Goal: Task Accomplishment & Management: Use online tool/utility

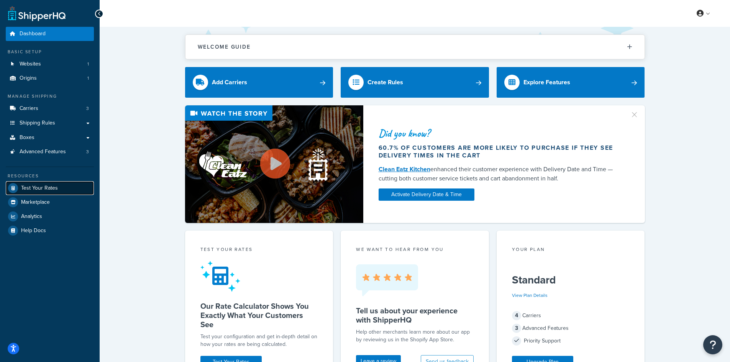
click at [44, 183] on link "Test Your Rates" at bounding box center [50, 188] width 88 height 14
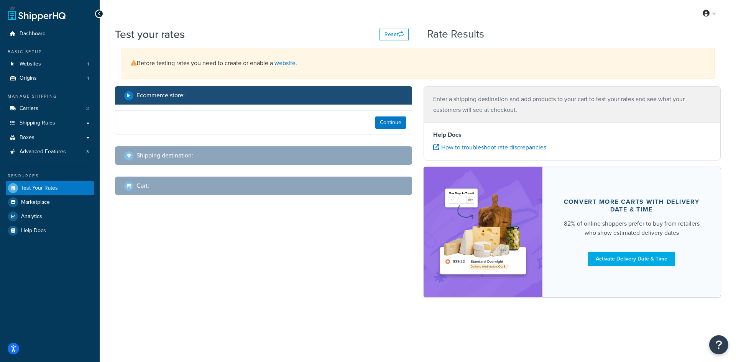
select select "[GEOGRAPHIC_DATA]"
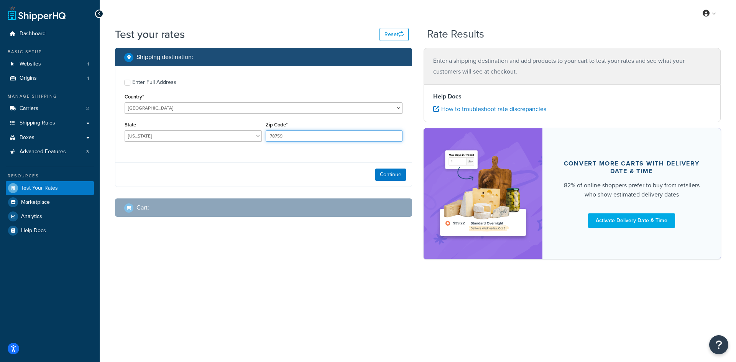
click at [280, 138] on input "78759" at bounding box center [334, 136] width 137 height 12
paste input "3610"
type input "36109"
click at [184, 138] on select "[US_STATE] [US_STATE] [US_STATE] [US_STATE] [US_STATE] Armed Forces Americas Ar…" at bounding box center [193, 136] width 137 height 12
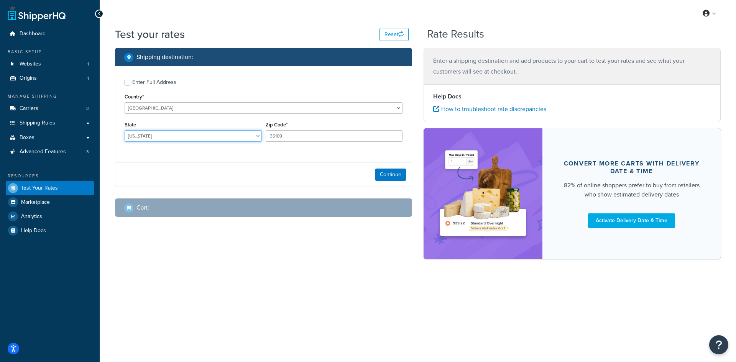
select select "AL"
click at [125, 130] on select "[US_STATE] [US_STATE] [US_STATE] [US_STATE] [US_STATE] Armed Forces Americas Ar…" at bounding box center [193, 136] width 137 height 12
click at [359, 177] on button "Continue" at bounding box center [390, 175] width 31 height 12
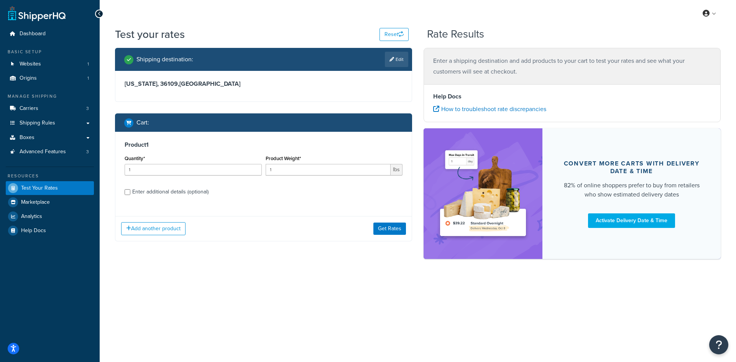
click at [190, 177] on div "Quantity* 1" at bounding box center [193, 167] width 141 height 28
click at [190, 176] on input "1" at bounding box center [193, 170] width 137 height 12
type input "100"
type input "0.04"
click at [359, 223] on button "Get Rates" at bounding box center [389, 229] width 33 height 12
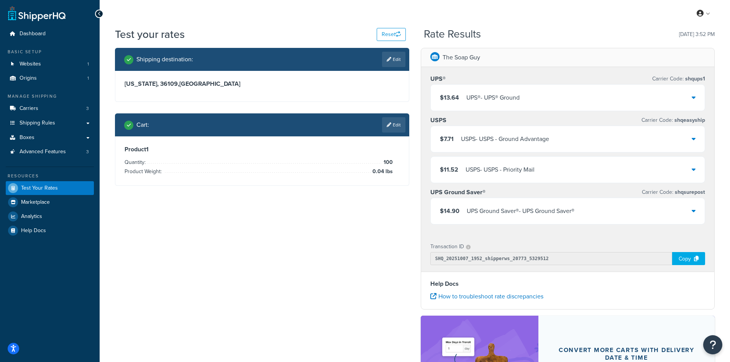
click at [359, 144] on div "USPS - USPS - Ground Advantage" at bounding box center [505, 139] width 88 height 11
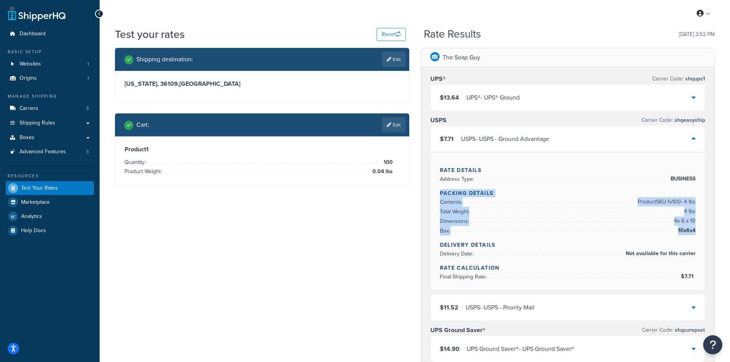
copy div "Packing Details Contents: Product SKU-1 x 100 - 4 lbs Total Weight: 4 lbs Dimen…"
drag, startPoint x: 436, startPoint y: 192, endPoint x: 695, endPoint y: 232, distance: 262.2
click at [359, 232] on div "Rate Details Address Type: BUSINESS Packing Details Contents: Product SKU-1 x 1…" at bounding box center [568, 221] width 274 height 138
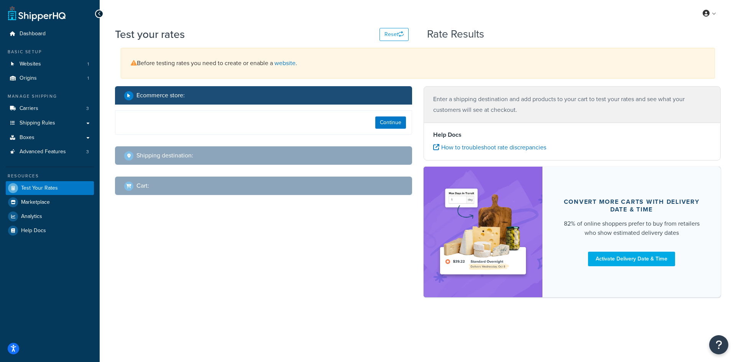
select select "[GEOGRAPHIC_DATA]"
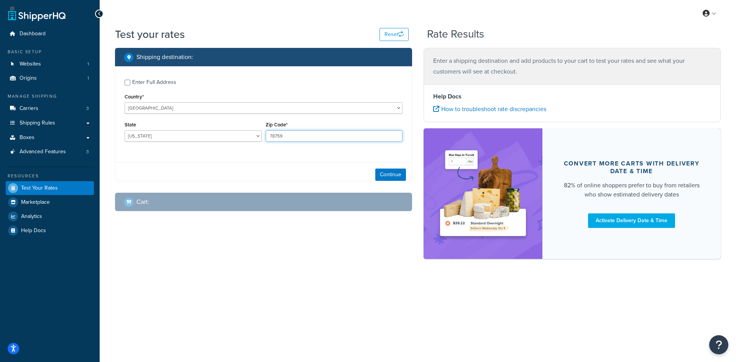
click at [302, 139] on input "78759" at bounding box center [334, 136] width 137 height 12
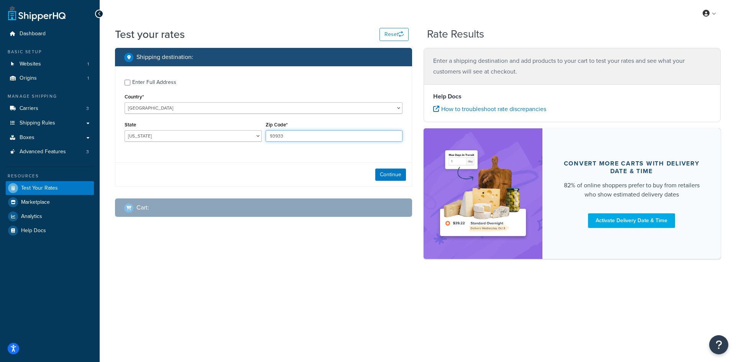
type input "93933"
click at [206, 132] on select "[US_STATE] [US_STATE] [US_STATE] [US_STATE] [US_STATE] Armed Forces Americas Ar…" at bounding box center [193, 136] width 137 height 12
select select "CA"
click at [125, 130] on select "[US_STATE] [US_STATE] [US_STATE] [US_STATE] [US_STATE] Armed Forces Americas Ar…" at bounding box center [193, 136] width 137 height 12
click at [406, 181] on div "Continue" at bounding box center [263, 175] width 296 height 24
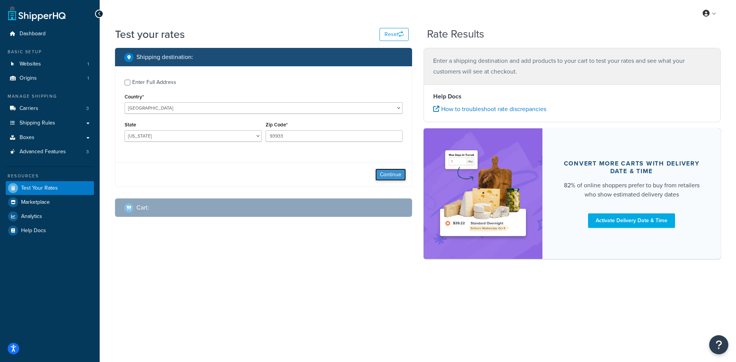
click at [395, 173] on button "Continue" at bounding box center [390, 175] width 31 height 12
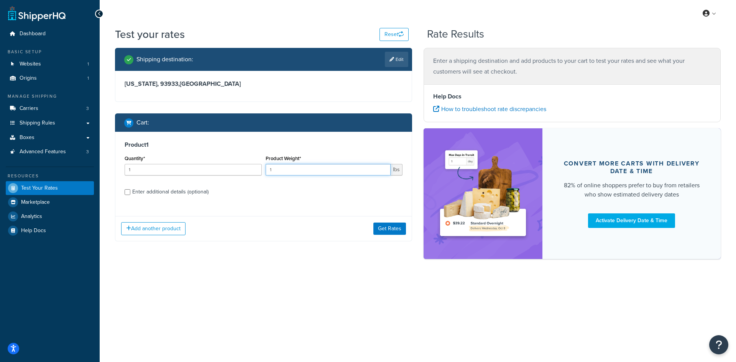
click at [312, 173] on input "1" at bounding box center [328, 170] width 125 height 12
paste input "0.16"
type input "0.16"
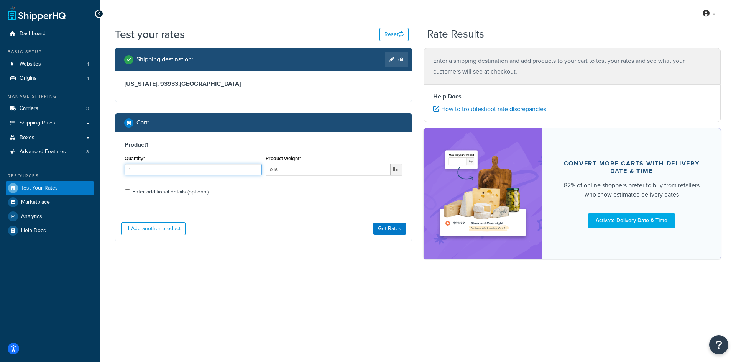
click at [232, 172] on input "1" at bounding box center [193, 170] width 137 height 12
type input "100"
click at [381, 228] on button "Get Rates" at bounding box center [389, 229] width 33 height 12
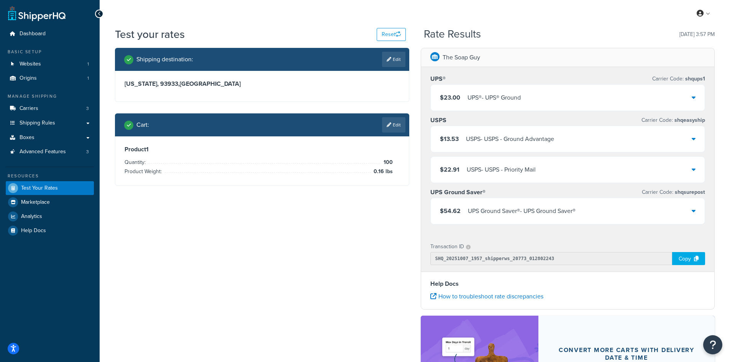
click at [476, 137] on div "USPS - USPS - Ground Advantage" at bounding box center [510, 139] width 88 height 11
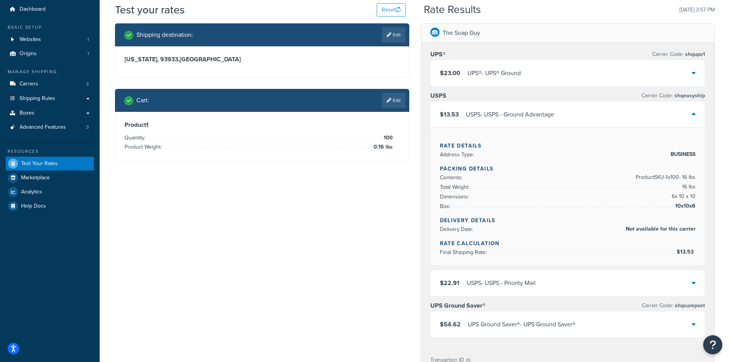
scroll to position [38, 0]
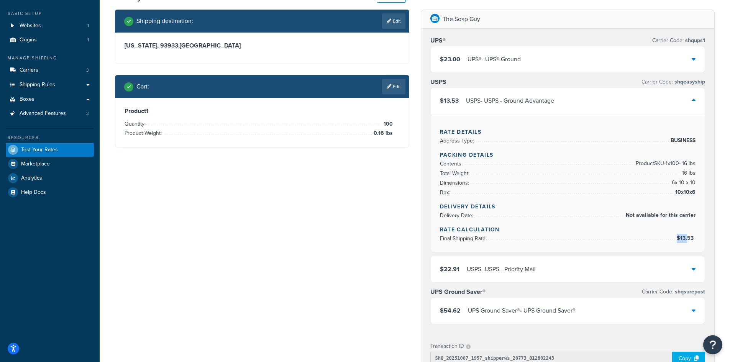
drag, startPoint x: 699, startPoint y: 239, endPoint x: 688, endPoint y: 239, distance: 10.4
click at [688, 239] on div "Rate Details Address Type: BUSINESS Packing Details Contents: Product SKU-1 x 1…" at bounding box center [568, 183] width 274 height 138
click at [681, 237] on span "$13.53" at bounding box center [686, 238] width 19 height 8
click at [685, 237] on span "$13.53" at bounding box center [686, 238] width 19 height 8
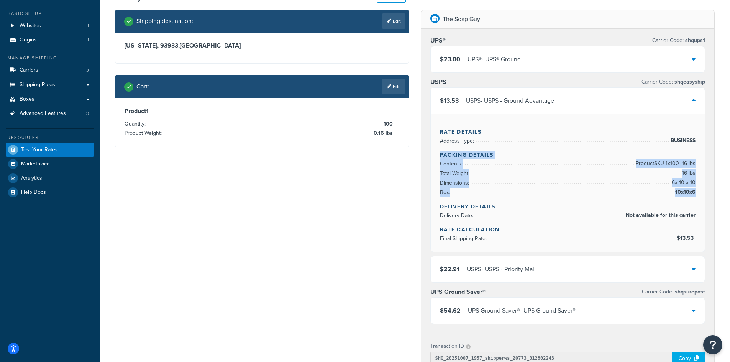
copy div "Packing Details Contents: Product SKU-1 x 100 - 16 lbs Total Weight: 16 lbs Dim…"
drag, startPoint x: 438, startPoint y: 156, endPoint x: 695, endPoint y: 191, distance: 259.3
click at [695, 191] on div "Rate Details Address Type: BUSINESS Packing Details Contents: Product SKU-1 x 1…" at bounding box center [568, 183] width 274 height 138
click at [423, 187] on div "UPS® Carrier Code: shqups1 $23.00 UPS® - UPS® Ground USPS Carrier Code: shqeasy…" at bounding box center [568, 182] width 294 height 306
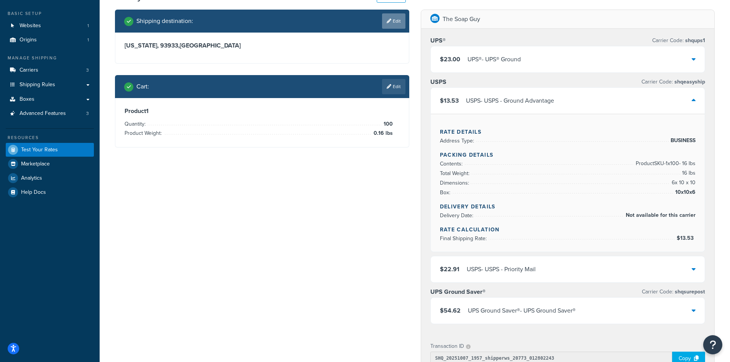
click at [385, 22] on link "Edit" at bounding box center [393, 20] width 23 height 15
select select "CA"
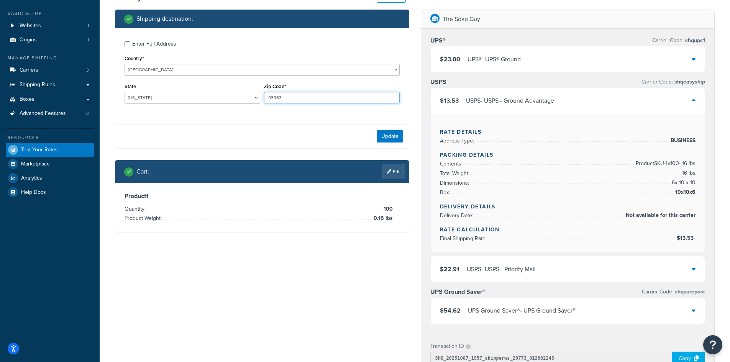
click at [282, 93] on input "93933" at bounding box center [332, 98] width 136 height 12
paste input "0455"
type input "04553"
drag, startPoint x: 168, startPoint y: 94, endPoint x: 164, endPoint y: 94, distance: 4.3
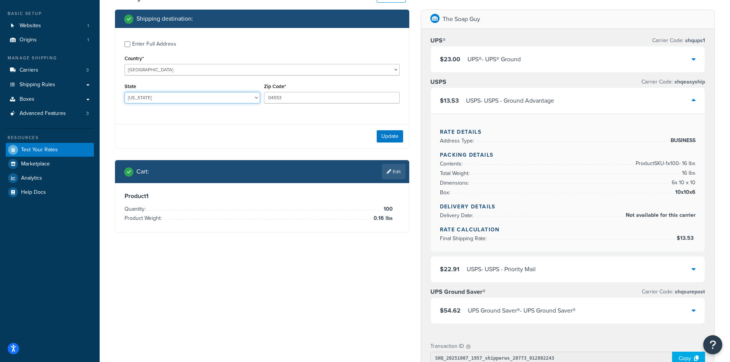
click at [167, 94] on select "[US_STATE] [US_STATE] [US_STATE] [US_STATE] [US_STATE] Armed Forces Americas Ar…" at bounding box center [193, 98] width 136 height 12
select select "ME"
click at [125, 92] on select "[US_STATE] [US_STATE] [US_STATE] [US_STATE] [US_STATE] Armed Forces Americas Ar…" at bounding box center [193, 98] width 136 height 12
click at [386, 138] on button "Update" at bounding box center [390, 136] width 26 height 12
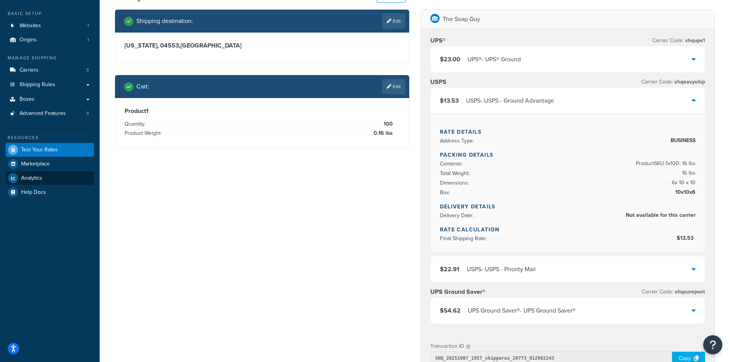
scroll to position [0, 0]
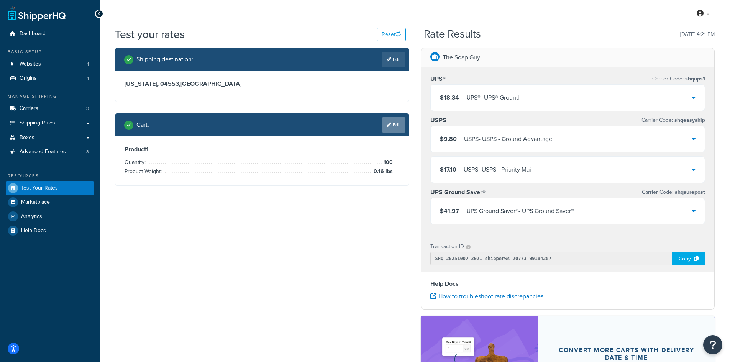
click at [393, 125] on link "Edit" at bounding box center [393, 124] width 23 height 15
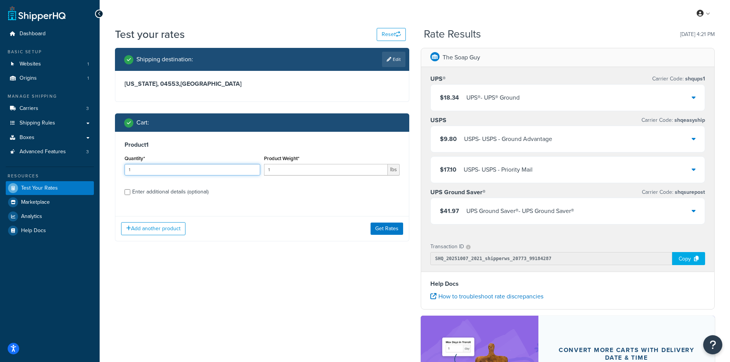
click at [216, 170] on input "1" at bounding box center [193, 170] width 136 height 12
type input "100"
paste input "0.66"
type input "0.66"
click at [380, 227] on button "Get Rates" at bounding box center [387, 229] width 33 height 12
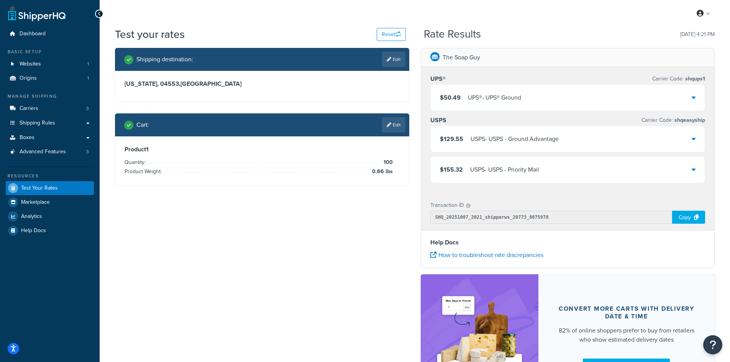
click at [468, 107] on div "$50.49 UPS® - UPS® Ground" at bounding box center [568, 98] width 274 height 26
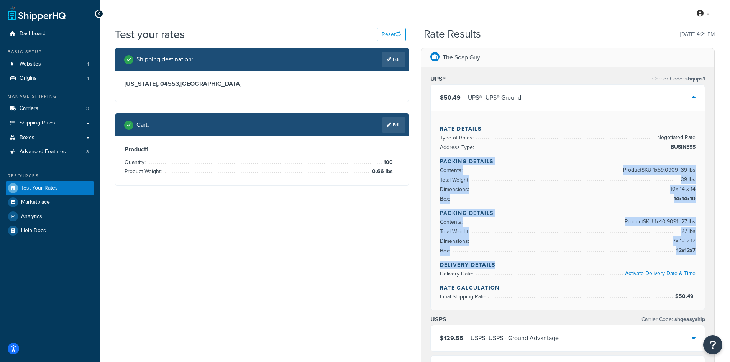
copy div "Packing Details Contents: Product SKU-1 x 59.0909 - 39 lbs Total Weight: 39 lbs…"
drag, startPoint x: 439, startPoint y: 161, endPoint x: 681, endPoint y: 254, distance: 259.1
click at [686, 256] on div "Rate Details Type of Rates: Negotiated Rate Address Type: BUSINESS Packing Deta…" at bounding box center [568, 210] width 274 height 199
